Goal: Information Seeking & Learning: Learn about a topic

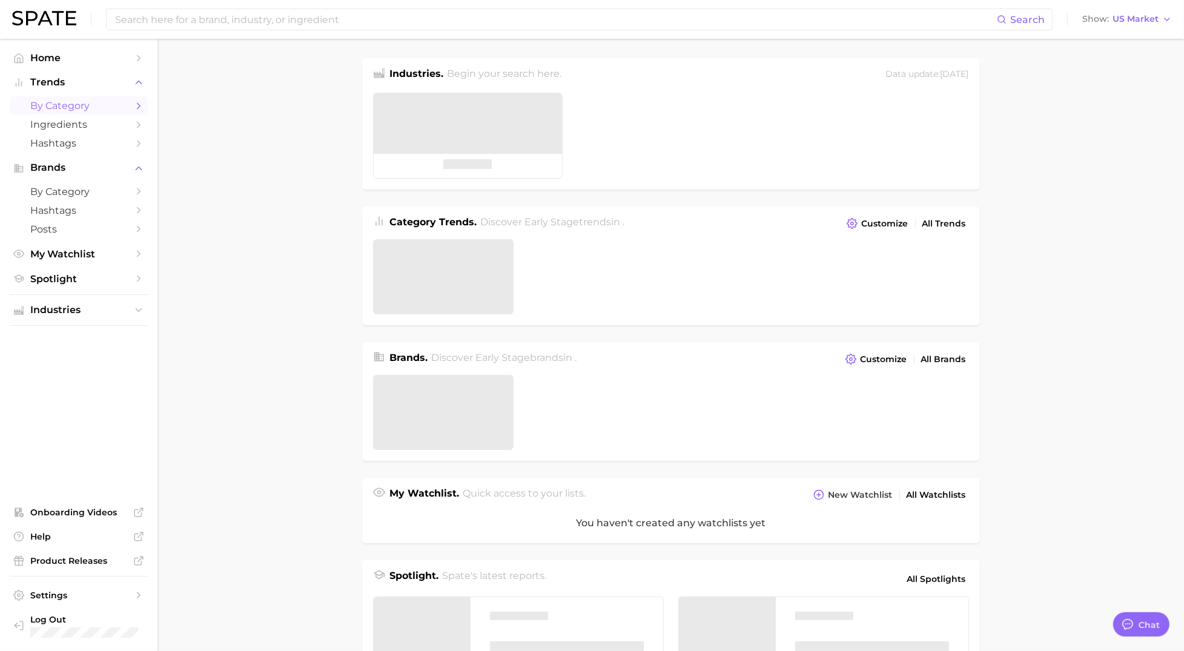
type textarea "x"
click at [91, 114] on link "by Category" at bounding box center [79, 105] width 138 height 19
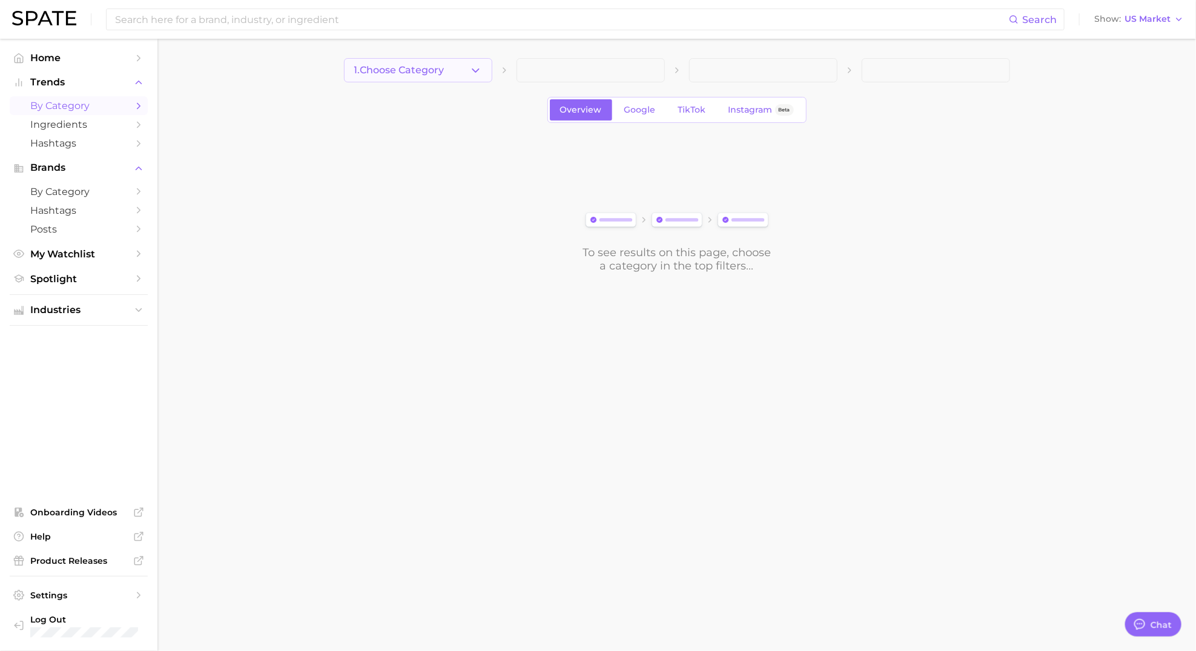
click at [472, 67] on icon "button" at bounding box center [475, 70] width 13 height 13
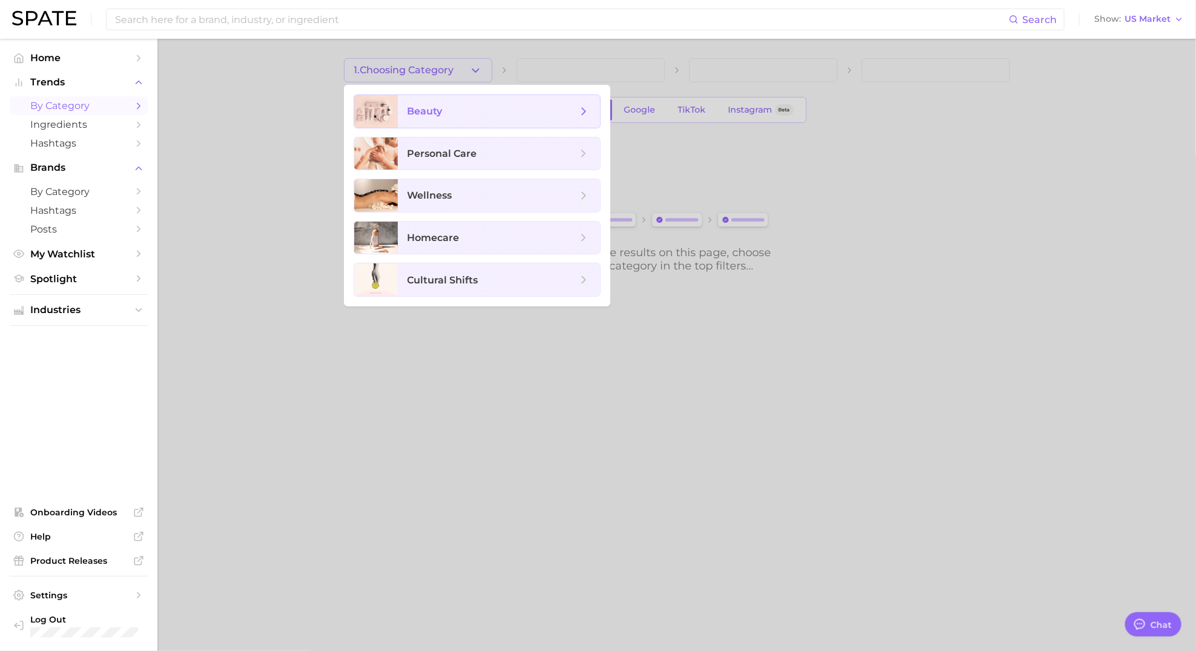
click at [441, 114] on span "beauty" at bounding box center [425, 111] width 35 height 12
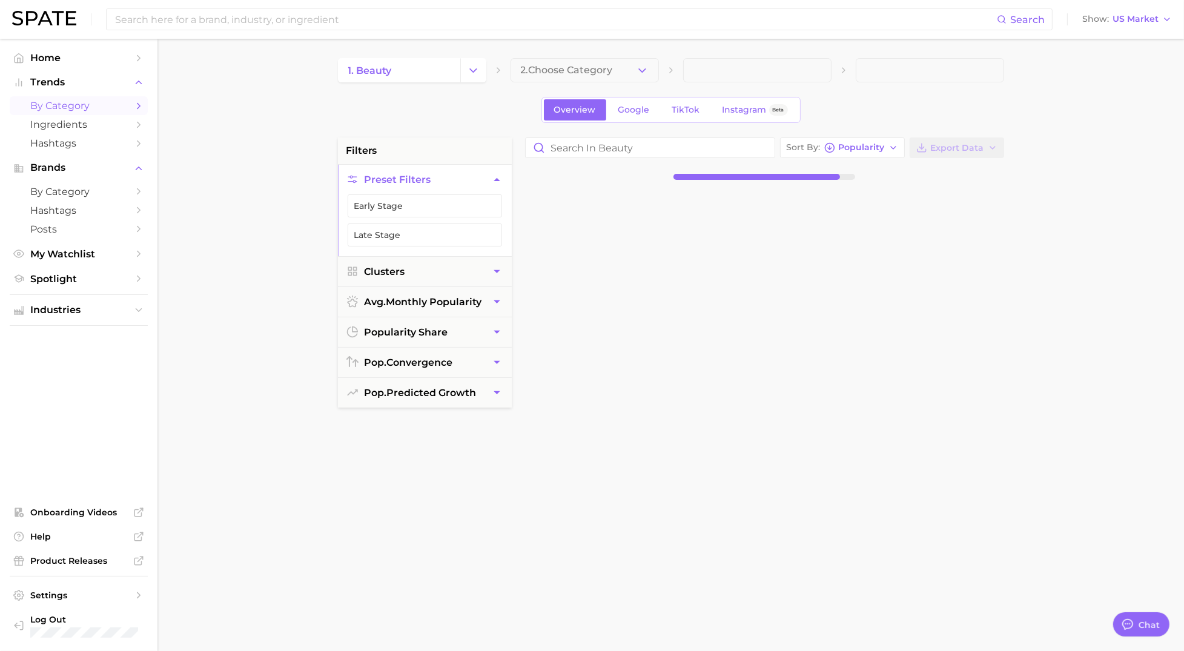
click at [621, 71] on button "2. Choose Category" at bounding box center [585, 70] width 148 height 24
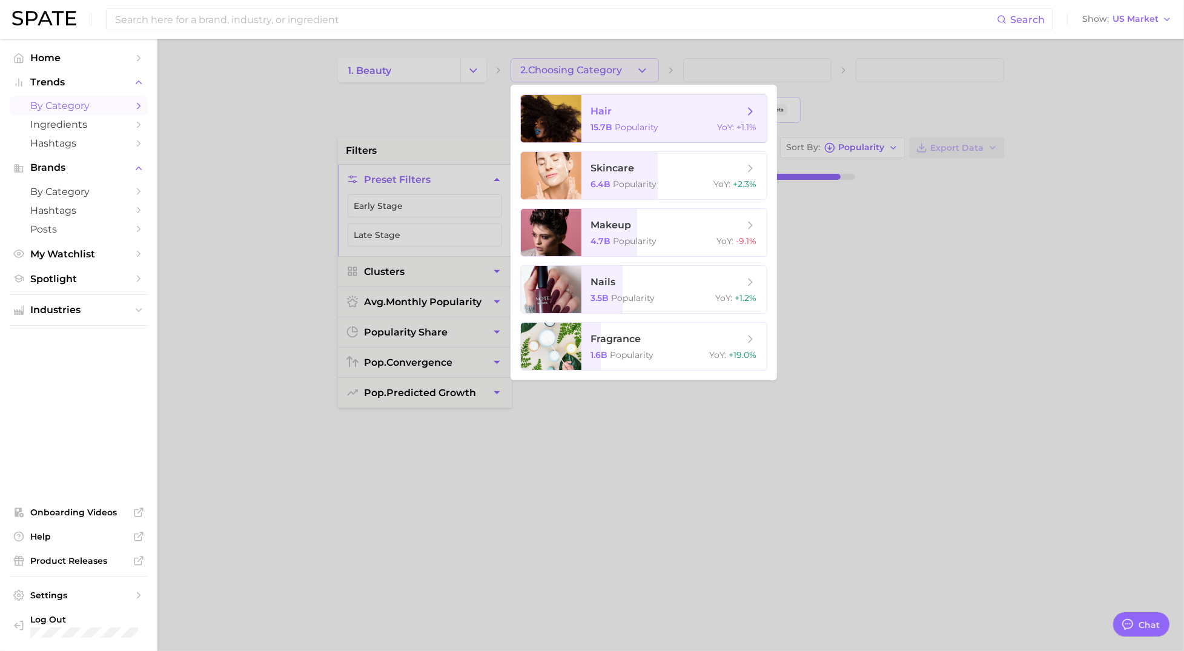
click at [611, 113] on span "hair" at bounding box center [601, 111] width 21 height 12
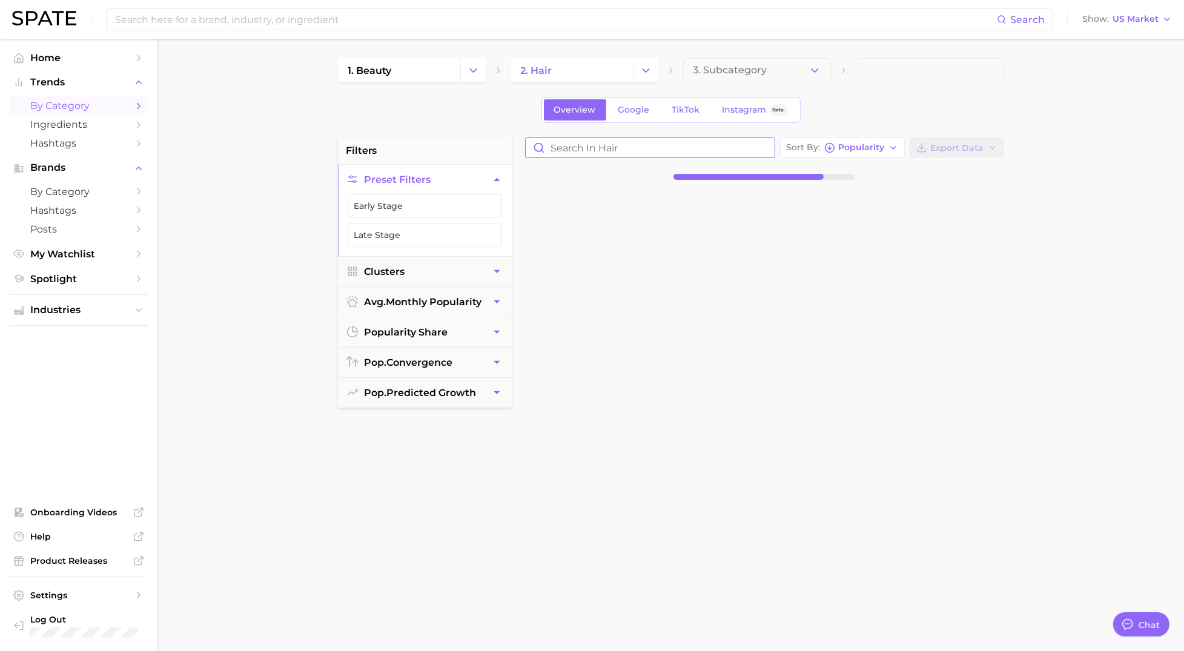
click at [563, 145] on input "Search in hair" at bounding box center [650, 147] width 249 height 19
type input "g"
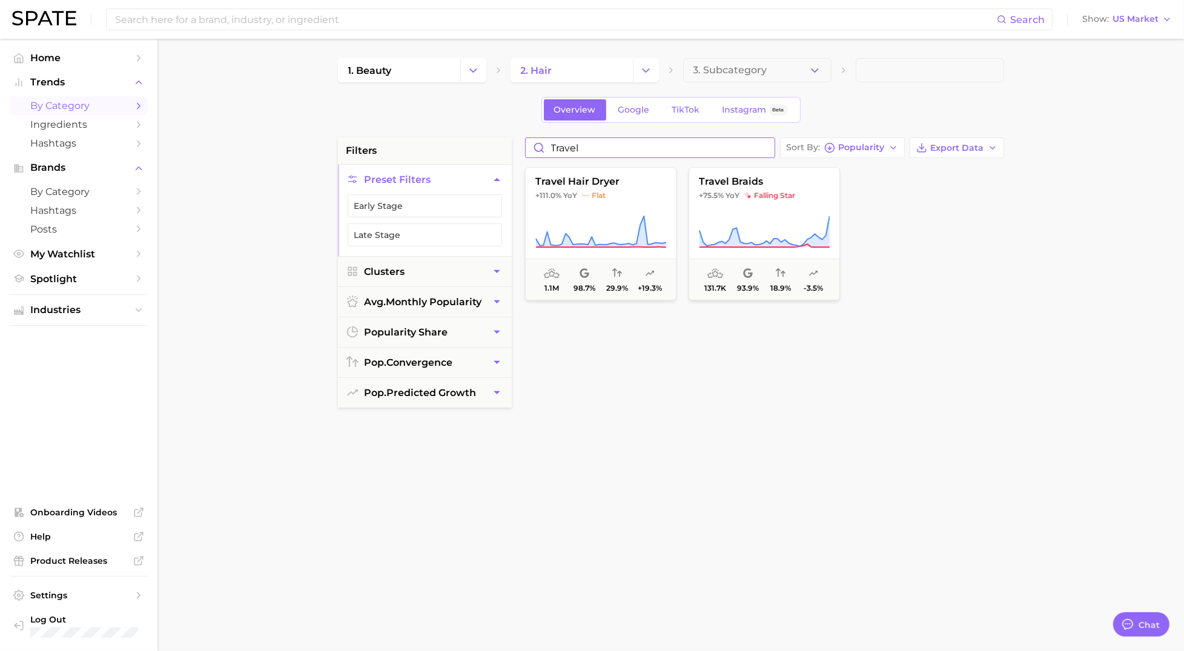
drag, startPoint x: 602, startPoint y: 147, endPoint x: 500, endPoint y: 145, distance: 102.4
click at [500, 145] on div "filters Preset Filters Early Stage Late Stage Clusters avg. monthly popularity …" at bounding box center [674, 516] width 672 height 759
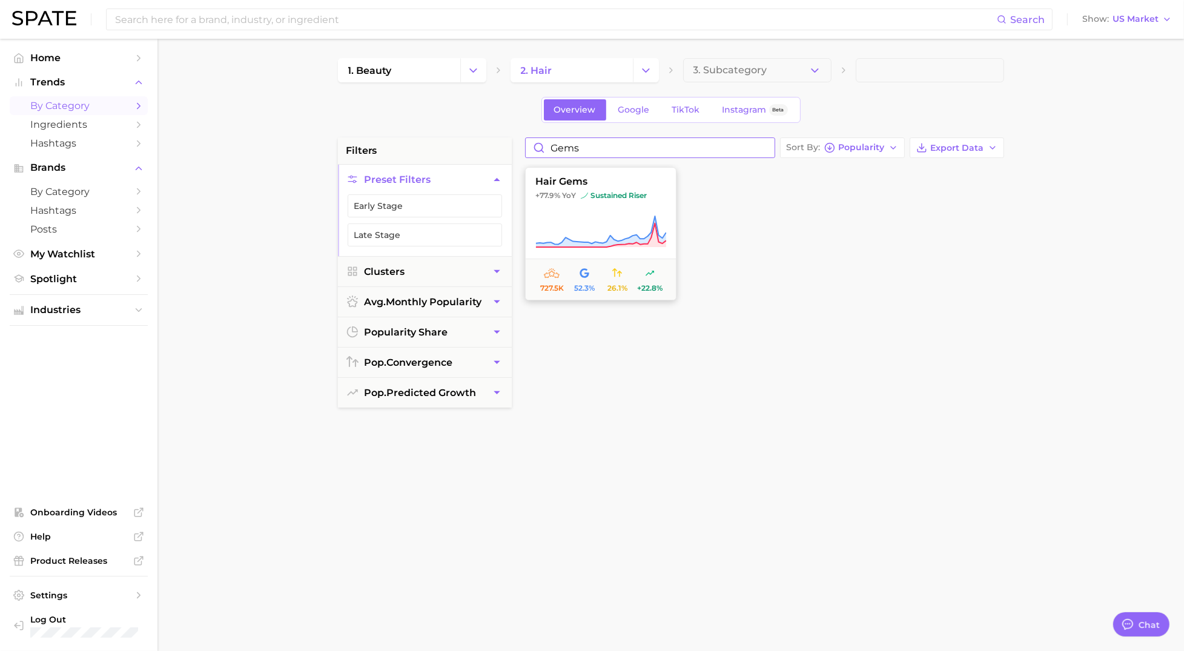
type input "Gems"
click at [603, 225] on icon at bounding box center [600, 232] width 131 height 34
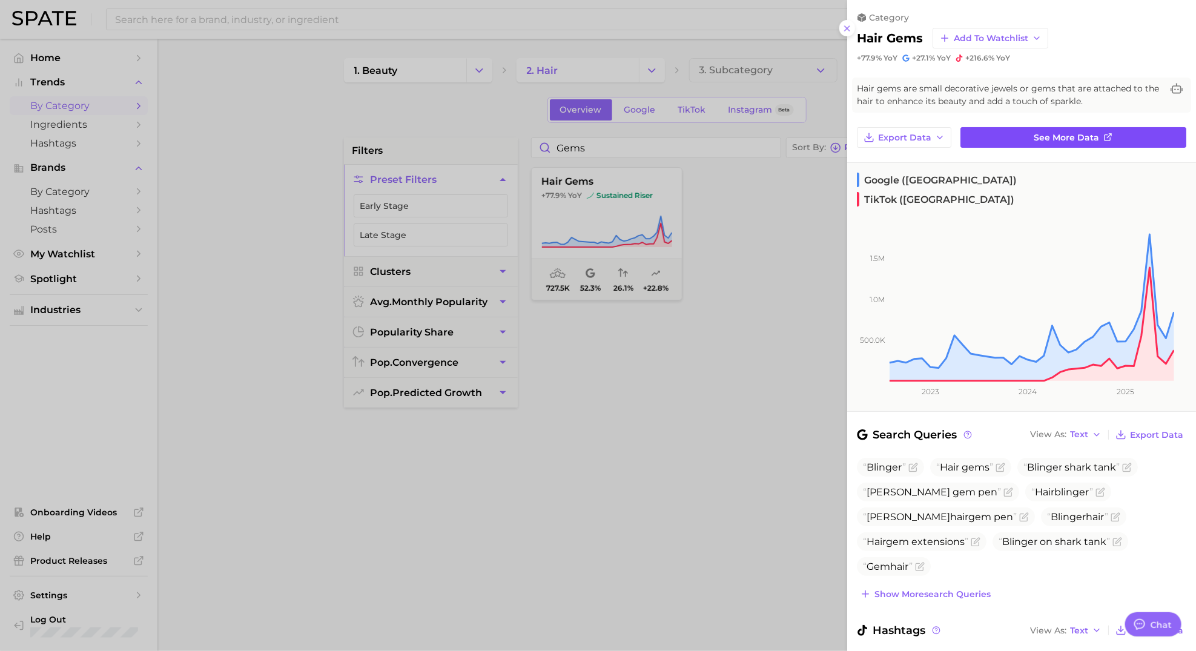
click at [1073, 136] on span "See more data" at bounding box center [1066, 138] width 65 height 10
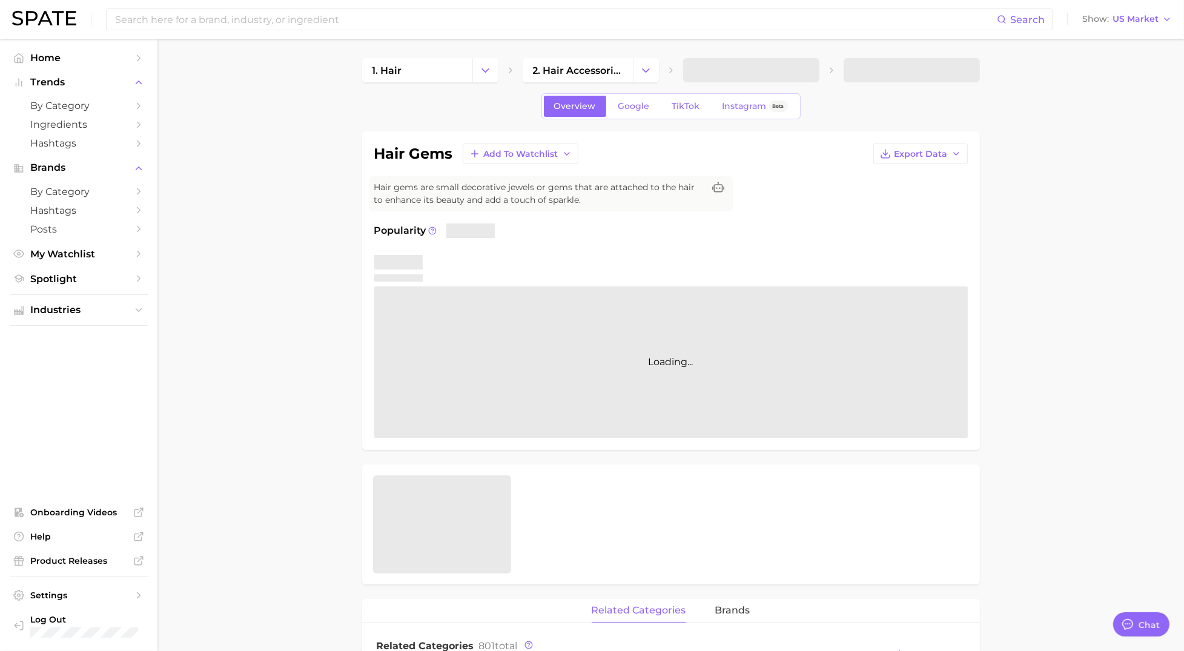
type textarea "x"
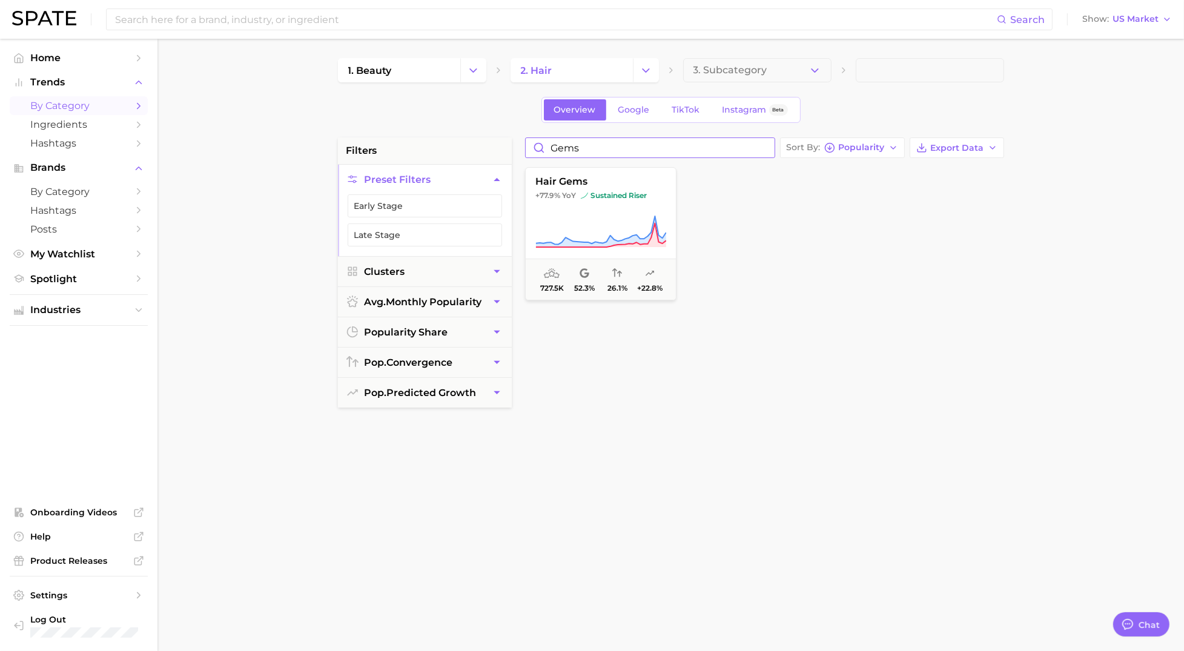
click at [584, 149] on input "Gems" at bounding box center [650, 147] width 249 height 19
type input "Gem"
click at [740, 192] on span "-15.9% YoY falling star" at bounding box center [764, 196] width 150 height 10
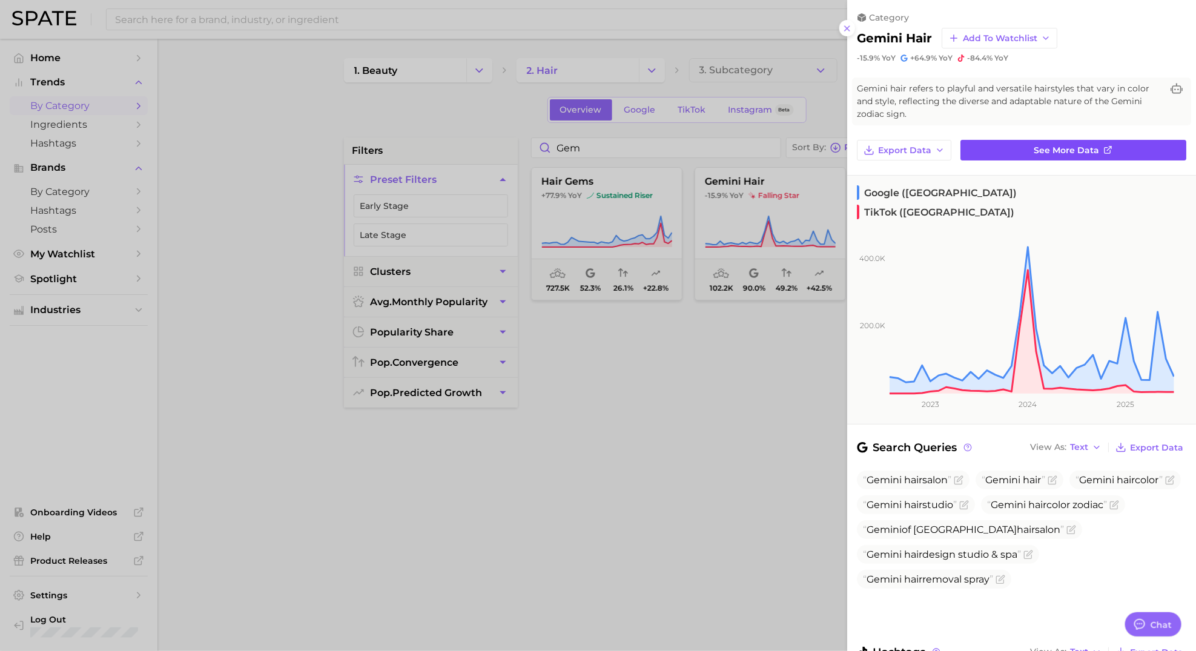
click at [1050, 150] on span "See more data" at bounding box center [1066, 150] width 65 height 10
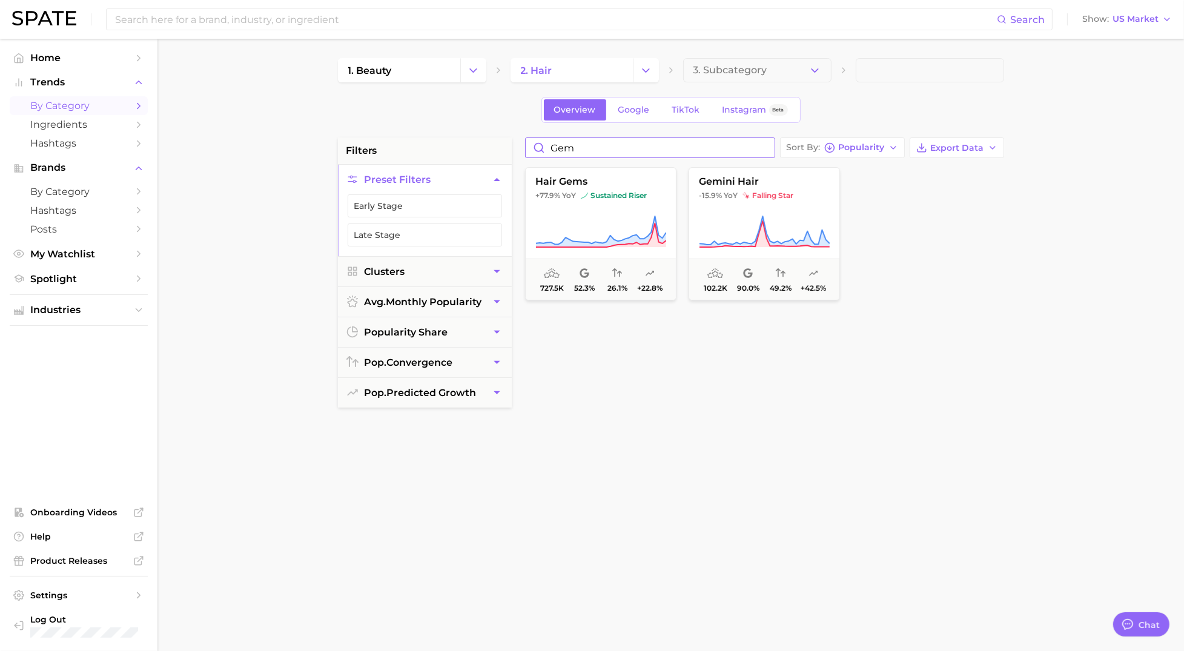
drag, startPoint x: 583, startPoint y: 145, endPoint x: 536, endPoint y: 142, distance: 46.7
click at [536, 142] on input "Gem" at bounding box center [650, 147] width 249 height 19
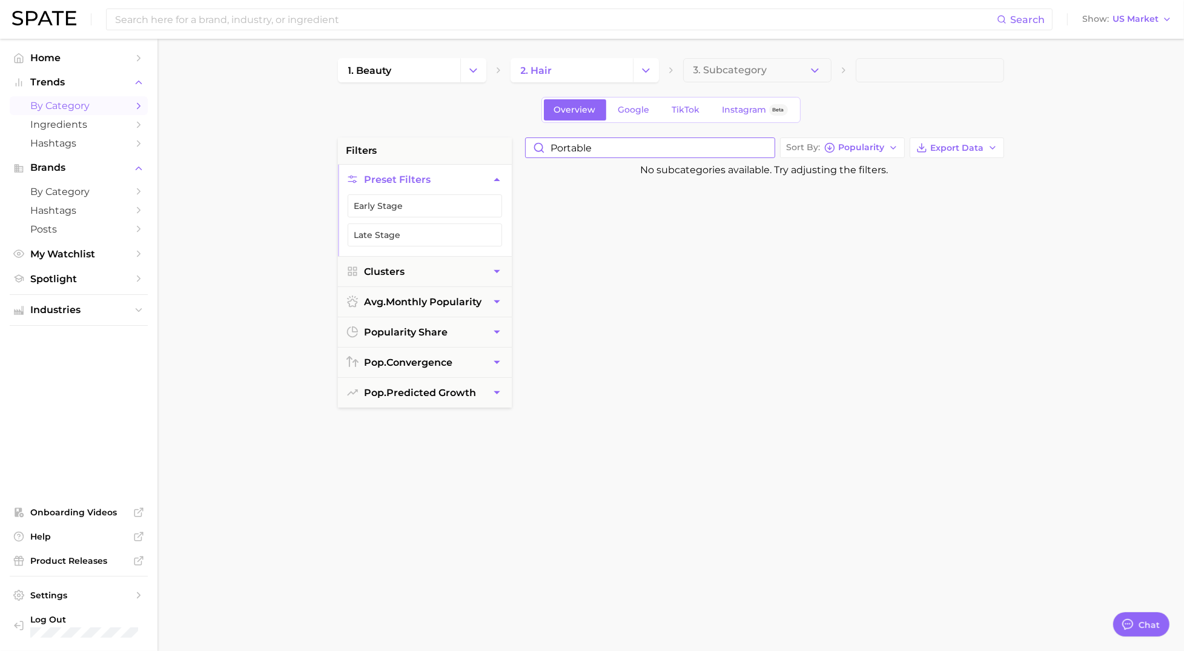
drag, startPoint x: 597, startPoint y: 149, endPoint x: 498, endPoint y: 136, distance: 99.6
click at [498, 136] on div "1. beauty 2. hair 3. Subcategory Overview Google TikTok Instagram Beta filters …" at bounding box center [671, 477] width 666 height 839
type input "fiber"
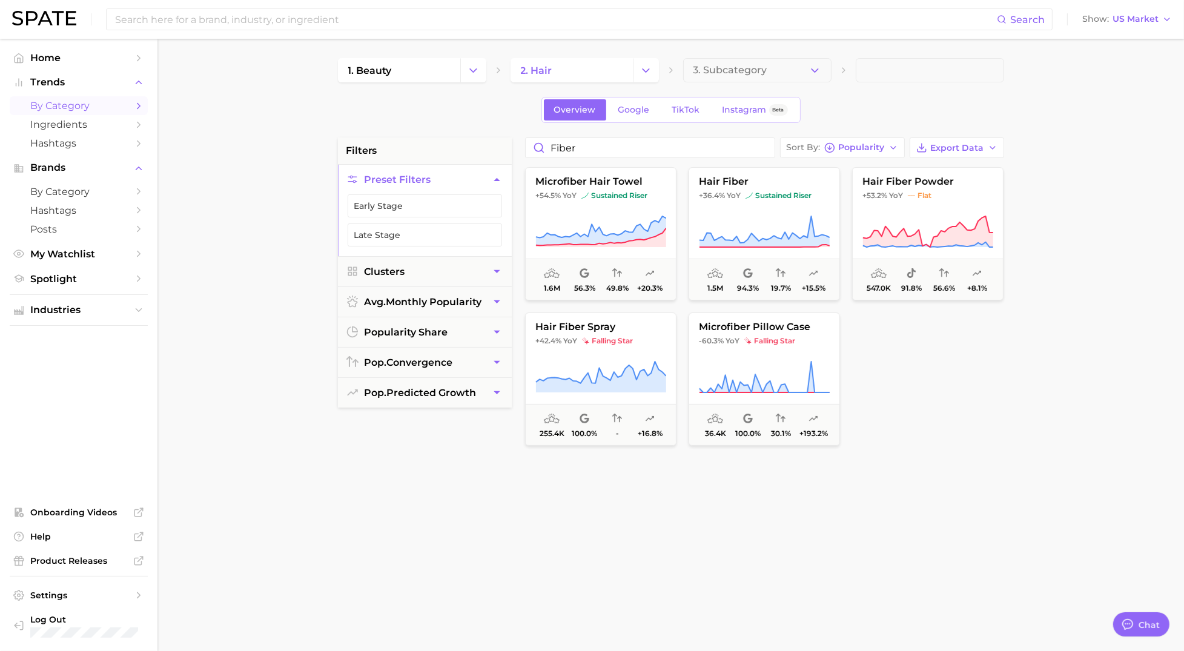
click at [349, 623] on div "filters Preset Filters Early Stage Late Stage Clusters avg. monthly popularity …" at bounding box center [425, 444] width 174 height 614
